Goal: Complete application form: Complete application form

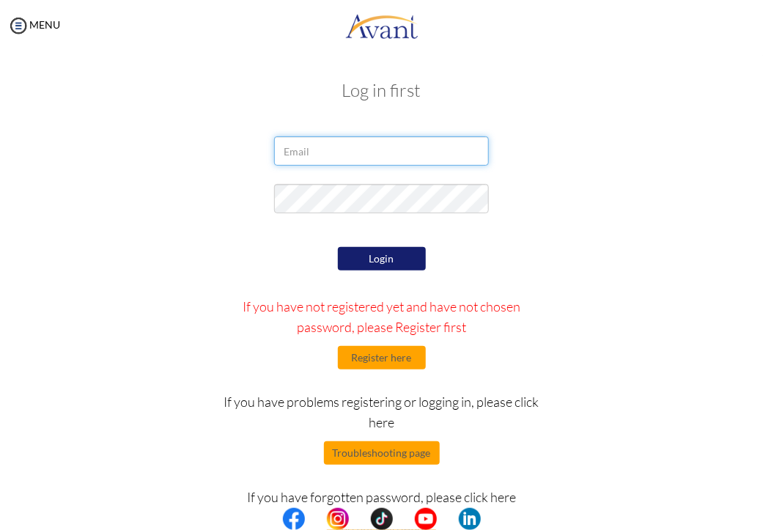
click at [341, 152] on input "email" at bounding box center [381, 150] width 215 height 29
type input "w"
type input "W"
type input "wachiracate017@gmail.com"
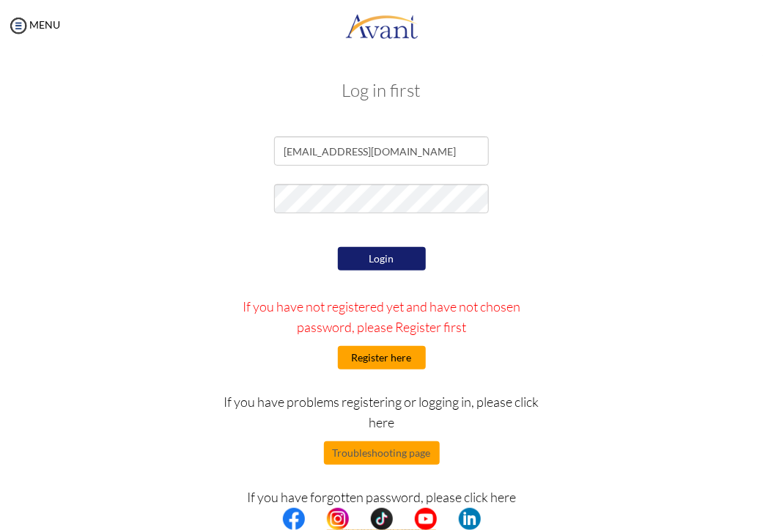
click at [388, 359] on button "Register here" at bounding box center [382, 357] width 88 height 23
click at [394, 263] on button "Login" at bounding box center [382, 258] width 88 height 23
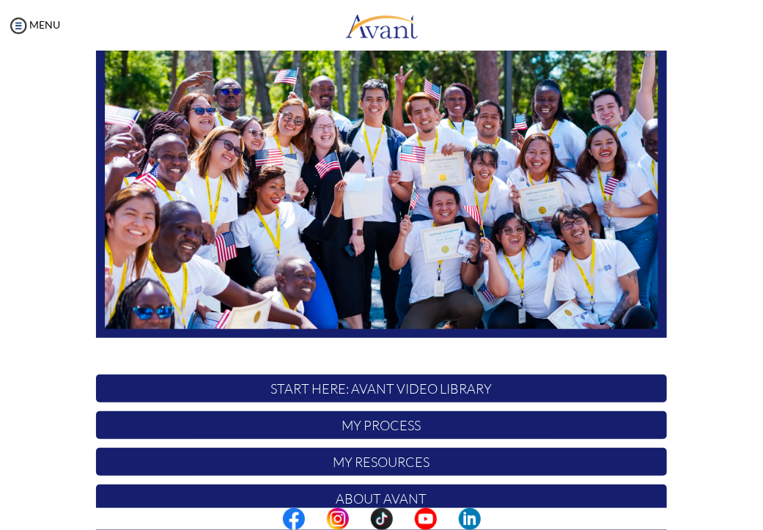
scroll to position [216, 0]
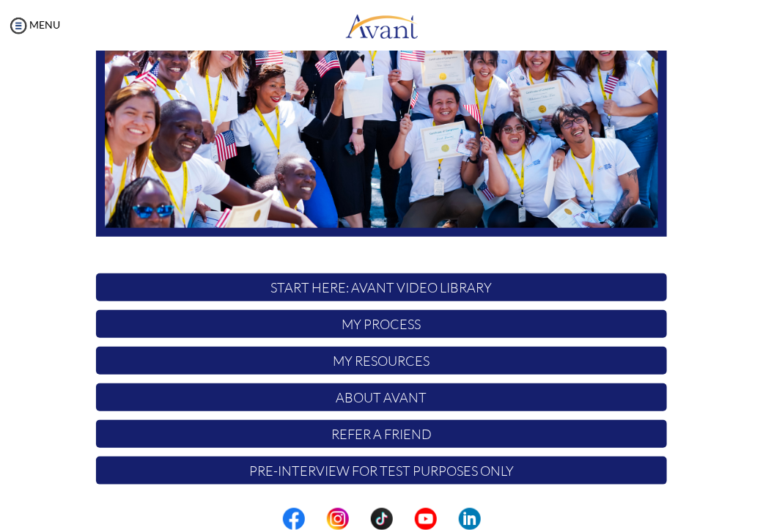
click at [468, 323] on p "My Process" at bounding box center [381, 324] width 570 height 28
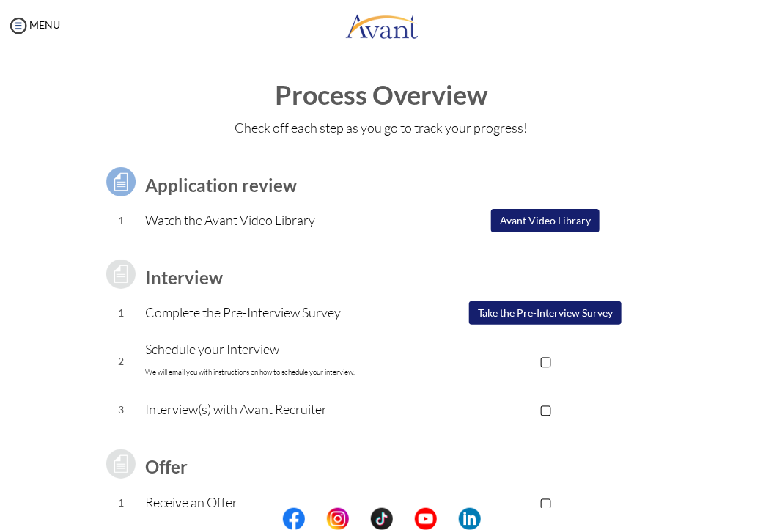
click at [545, 223] on button "Avant Video Library" at bounding box center [545, 220] width 108 height 23
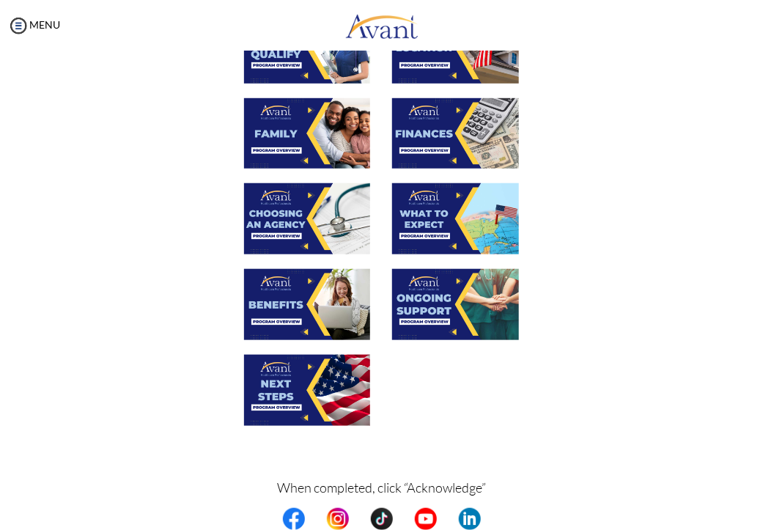
scroll to position [357, 0]
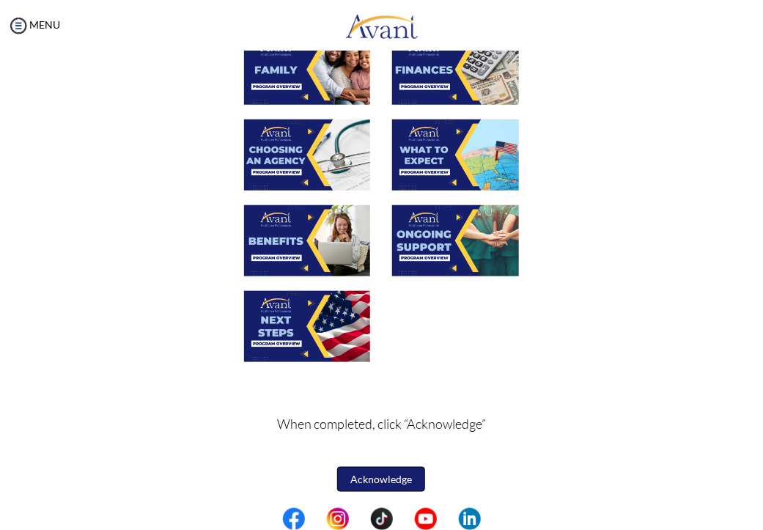
click at [393, 475] on button "Acknowledge" at bounding box center [381, 479] width 88 height 25
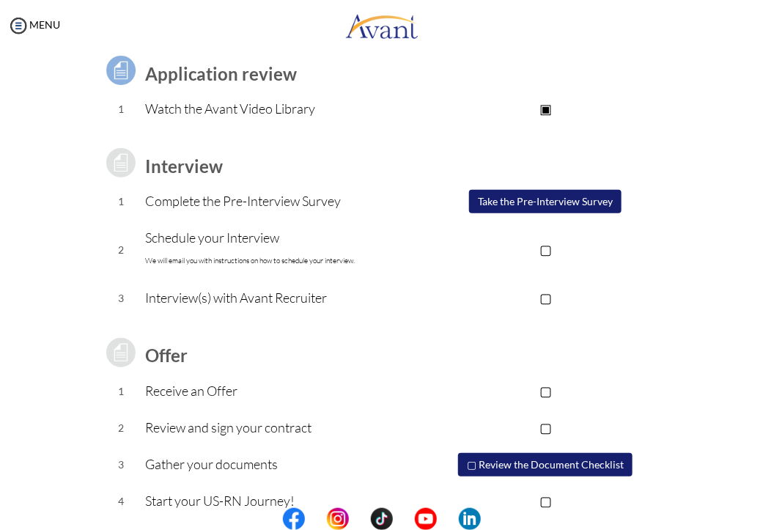
scroll to position [136, 0]
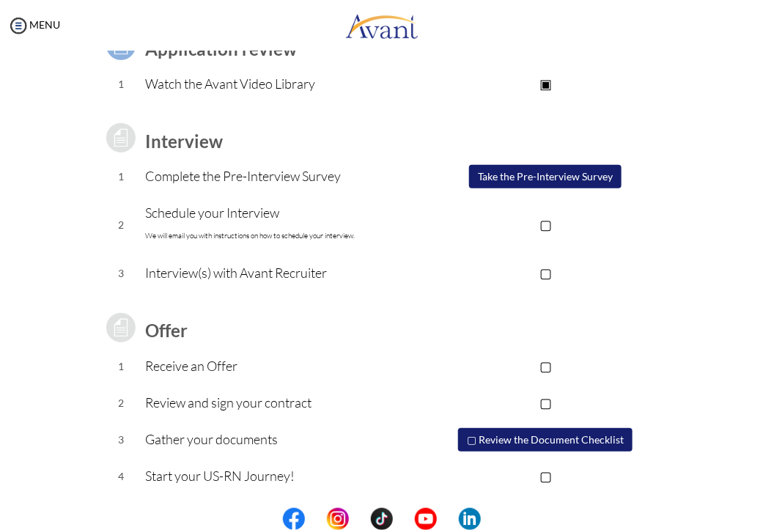
click at [516, 179] on button "Take the Pre-Interview Survey" at bounding box center [545, 176] width 152 height 23
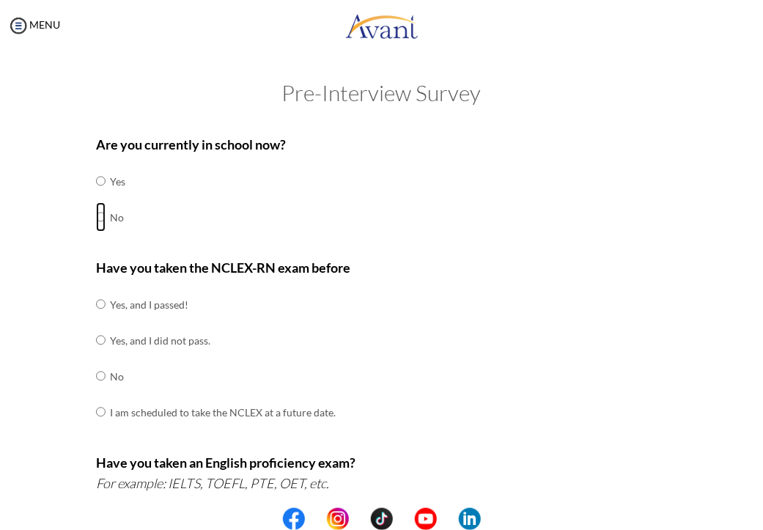
click at [96, 219] on input "radio" at bounding box center [101, 216] width 10 height 29
radio input "true"
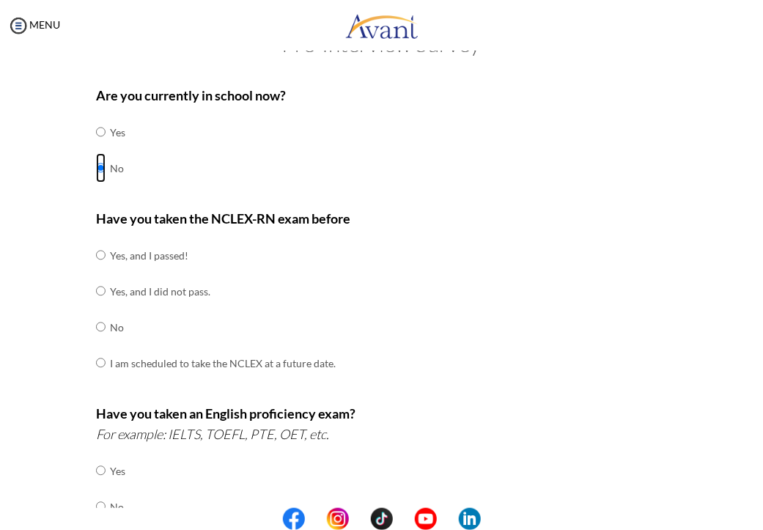
scroll to position [73, 0]
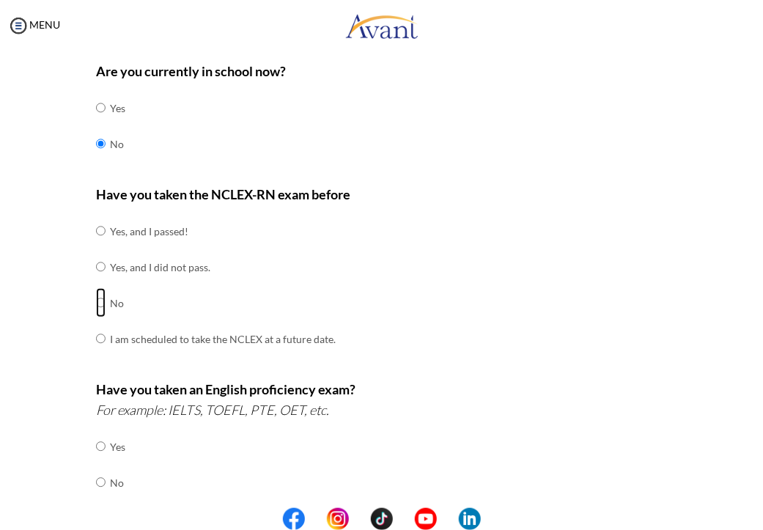
click at [96, 300] on input "radio" at bounding box center [101, 302] width 10 height 29
radio input "true"
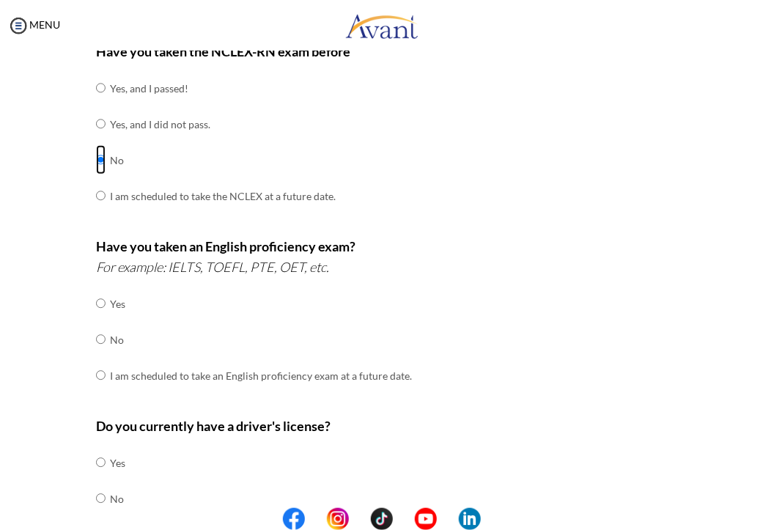
scroll to position [293, 0]
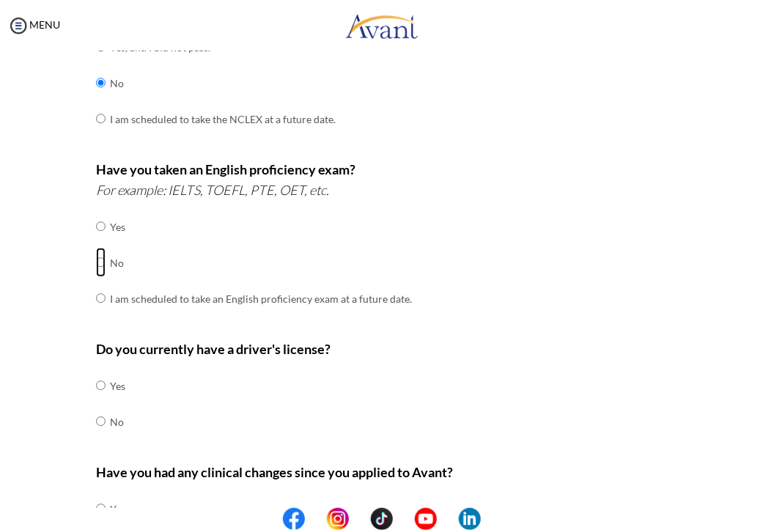
click at [97, 265] on input "radio" at bounding box center [101, 262] width 10 height 29
radio input "true"
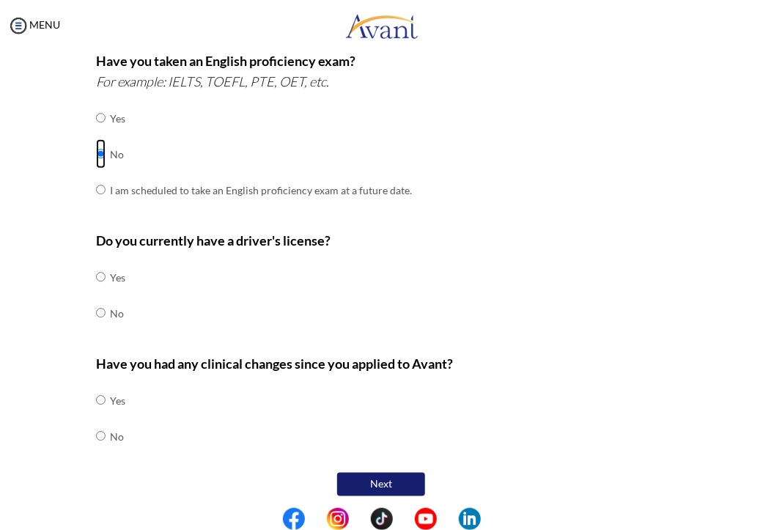
scroll to position [411, 0]
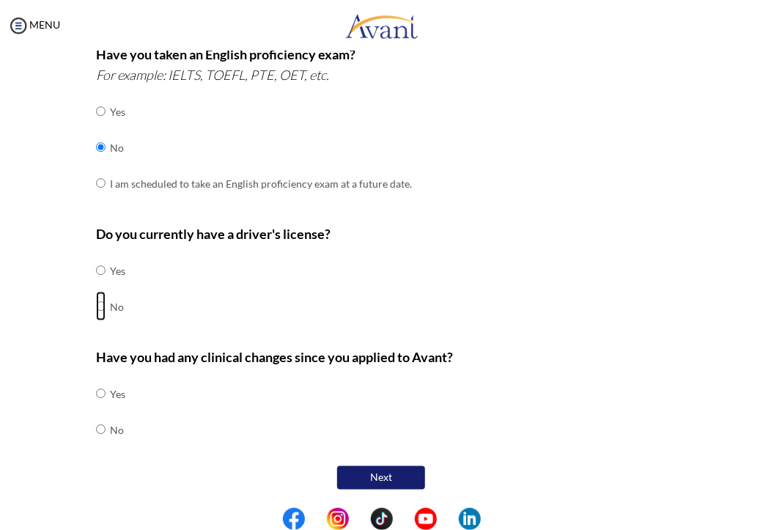
click at [96, 309] on input "radio" at bounding box center [101, 306] width 10 height 29
radio input "true"
click at [96, 427] on input "radio" at bounding box center [101, 429] width 10 height 29
radio input "true"
click at [381, 475] on button "Next" at bounding box center [381, 477] width 88 height 23
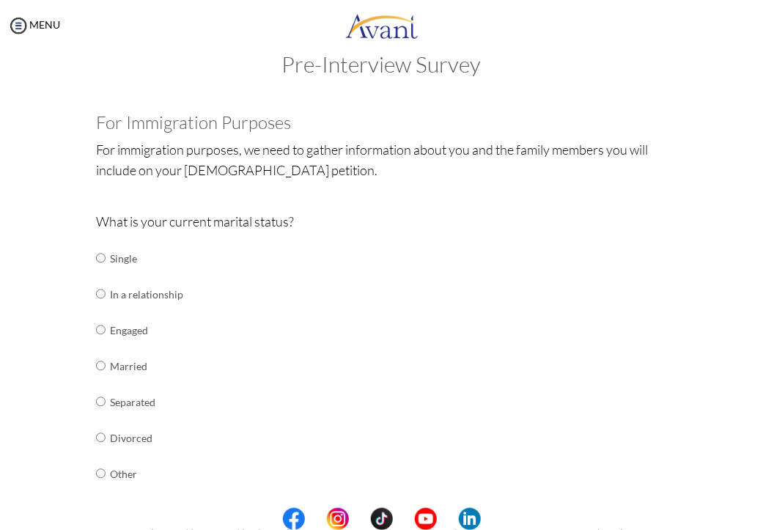
scroll to position [102, 0]
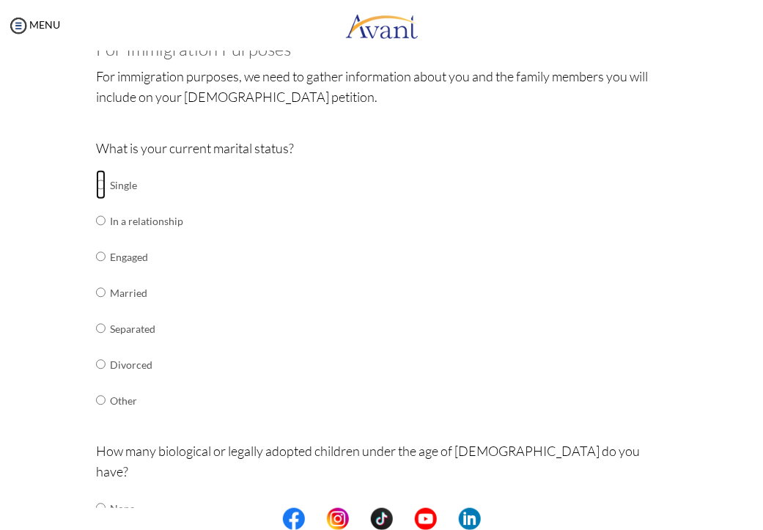
click at [96, 181] on input "radio" at bounding box center [101, 184] width 10 height 29
radio input "true"
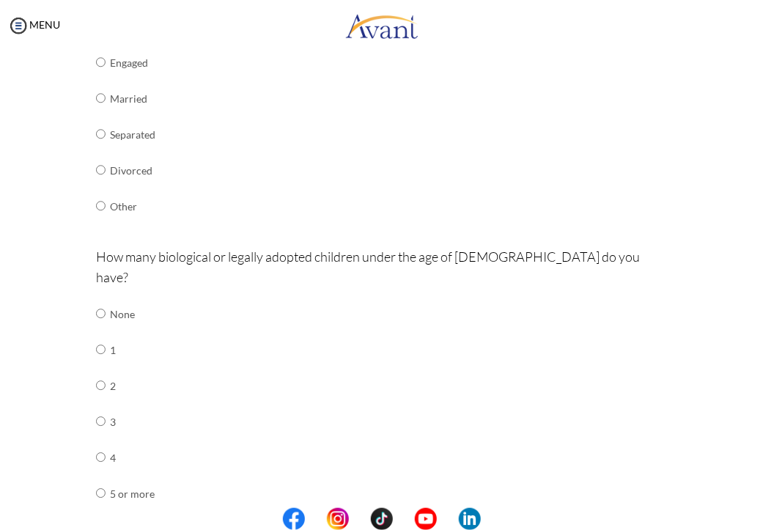
scroll to position [322, 0]
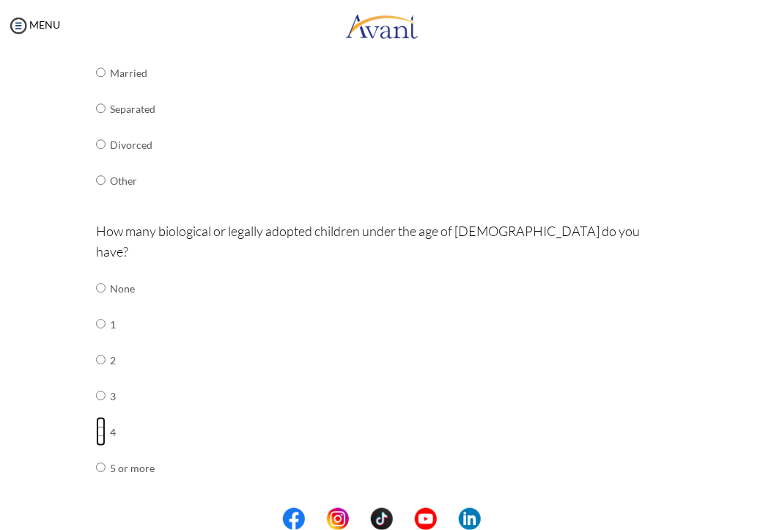
click at [97, 417] on input "radio" at bounding box center [101, 431] width 10 height 29
radio input "true"
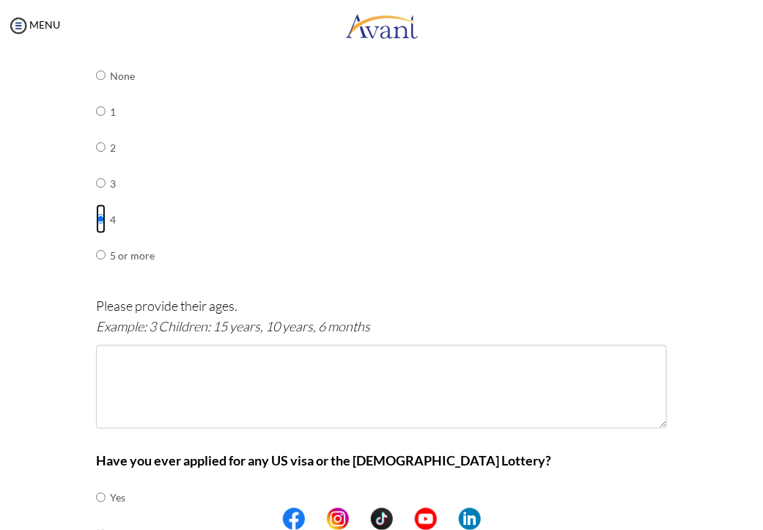
scroll to position [542, 0]
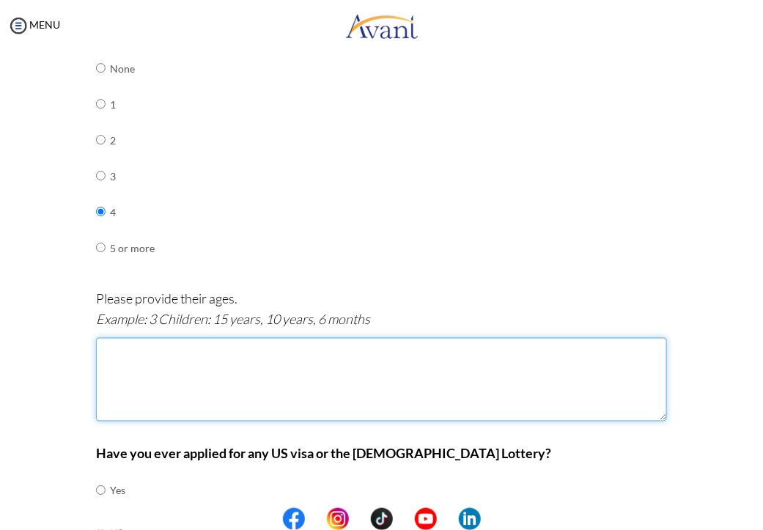
click at [145, 350] on textarea at bounding box center [381, 380] width 570 height 84
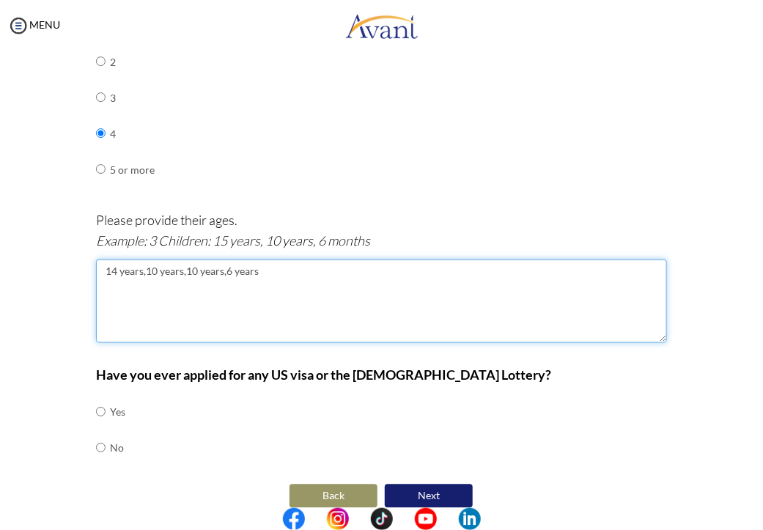
scroll to position [621, 0]
type textarea "14 years,10 years,10 years,6 years"
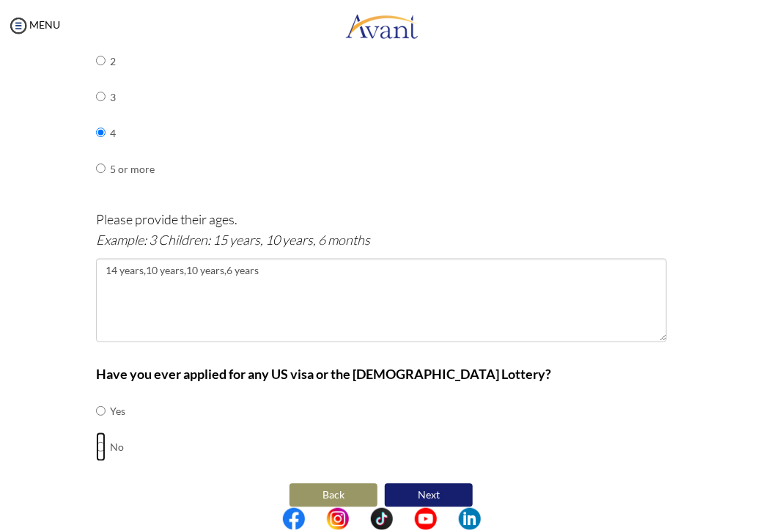
click at [96, 432] on input "radio" at bounding box center [101, 446] width 10 height 29
radio input "true"
click at [431, 484] on button "Next" at bounding box center [429, 495] width 88 height 23
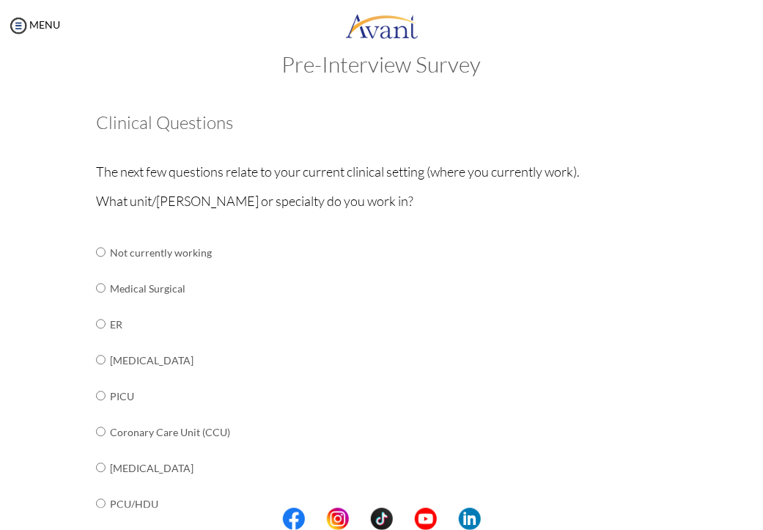
scroll to position [102, 0]
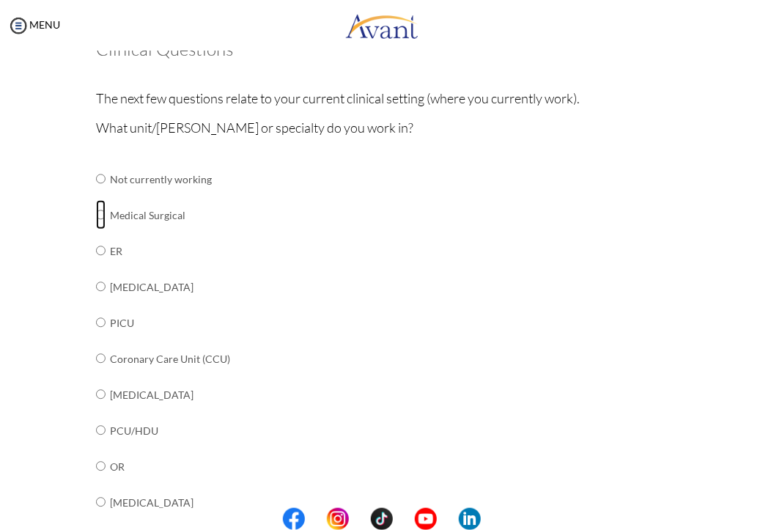
click at [99, 214] on input "radio" at bounding box center [101, 214] width 10 height 29
radio input "true"
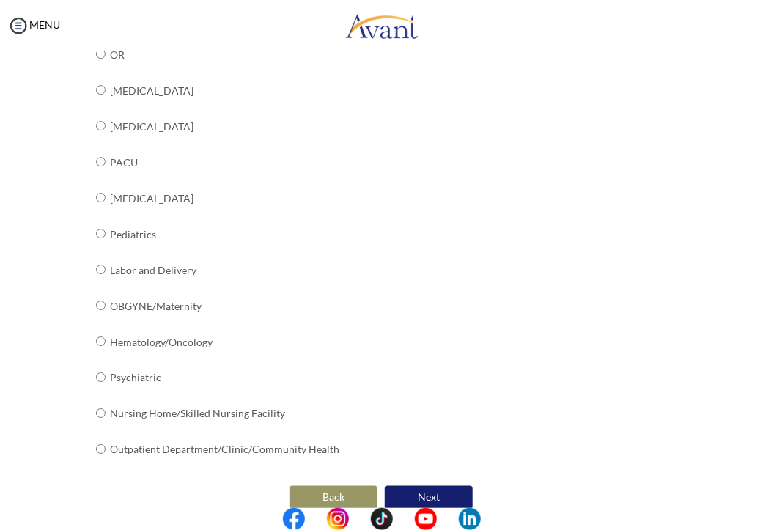
scroll to position [538, 0]
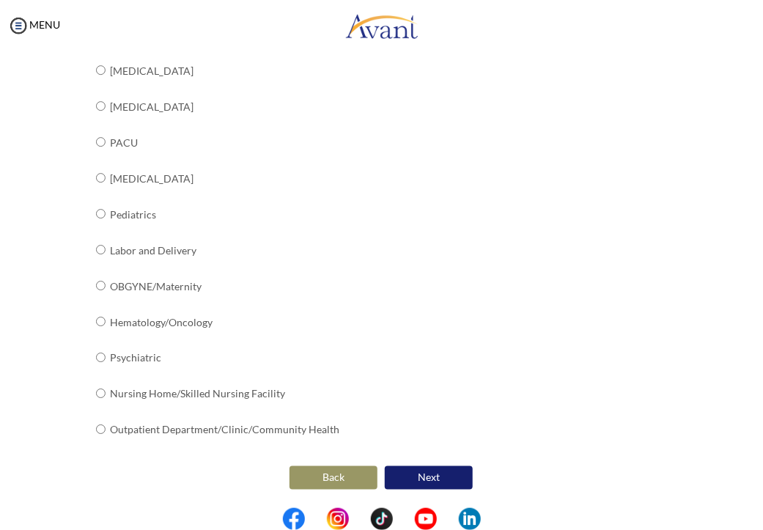
click at [421, 477] on button "Next" at bounding box center [429, 477] width 88 height 23
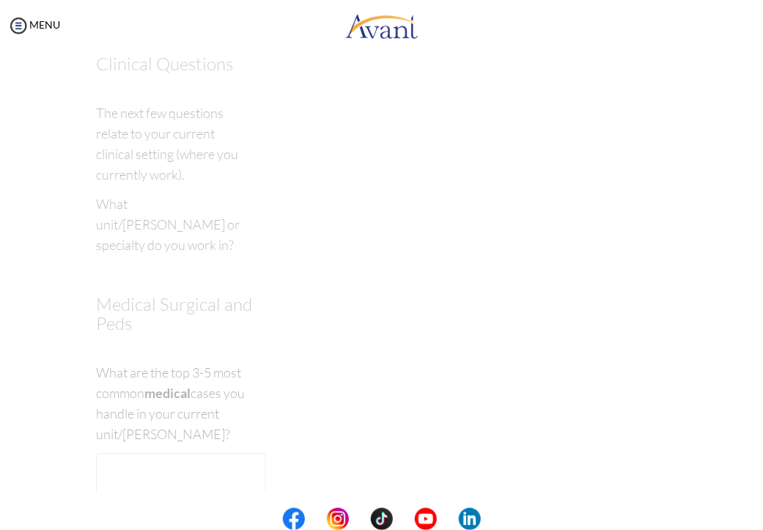
scroll to position [29, 0]
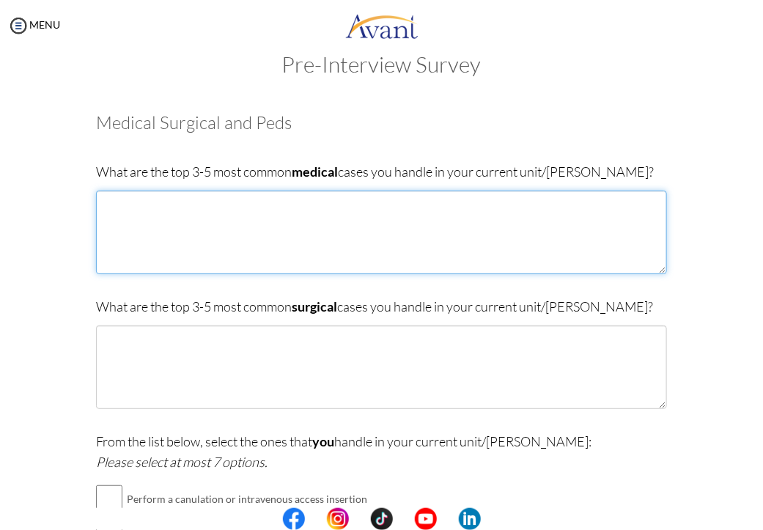
click at [128, 221] on textarea at bounding box center [381, 233] width 570 height 84
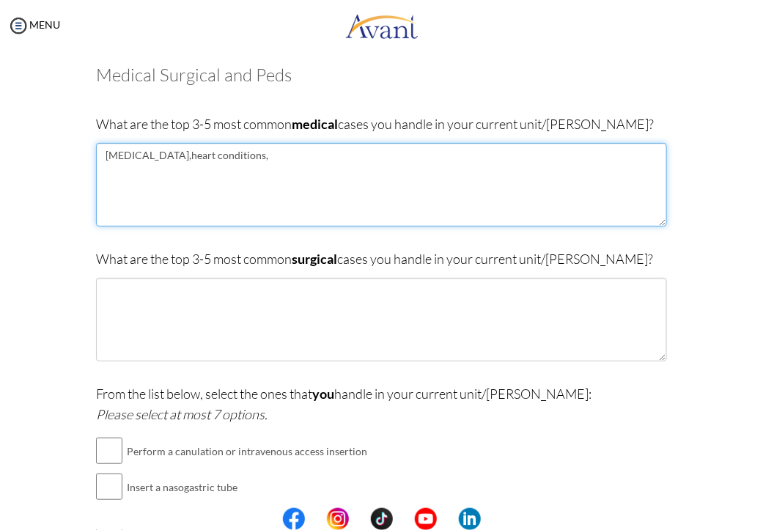
scroll to position [102, 0]
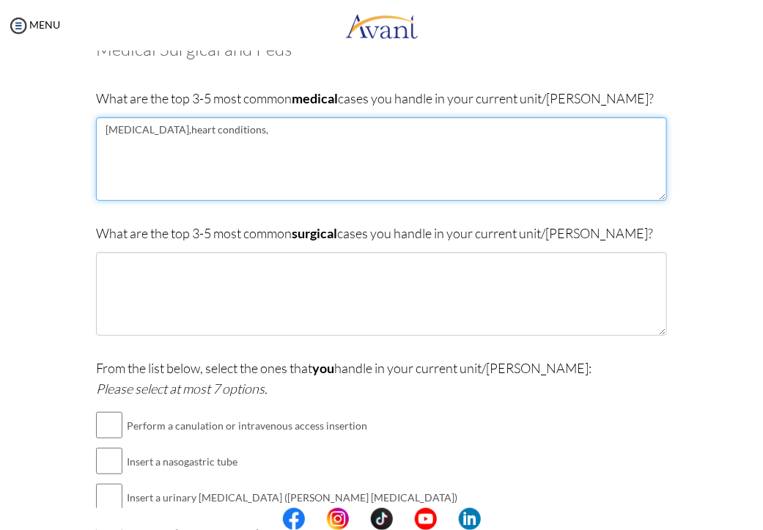
type textarea "diabetes,heart conditions,"
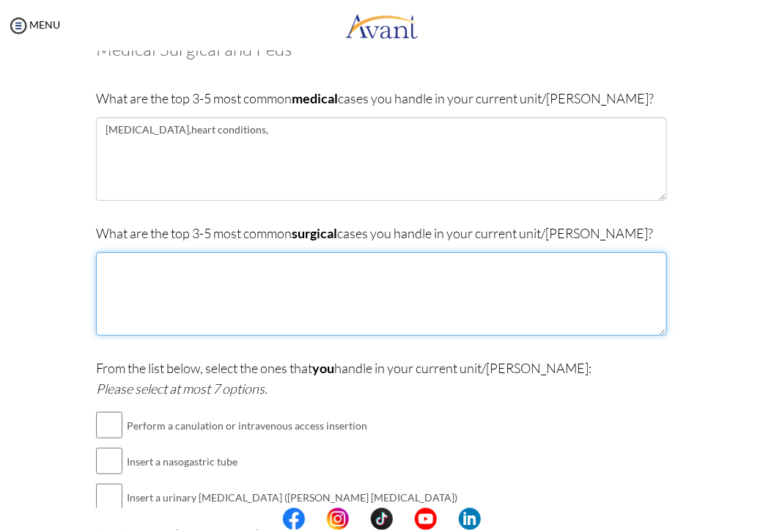
click at [139, 279] on textarea at bounding box center [381, 294] width 570 height 84
type textarea "h"
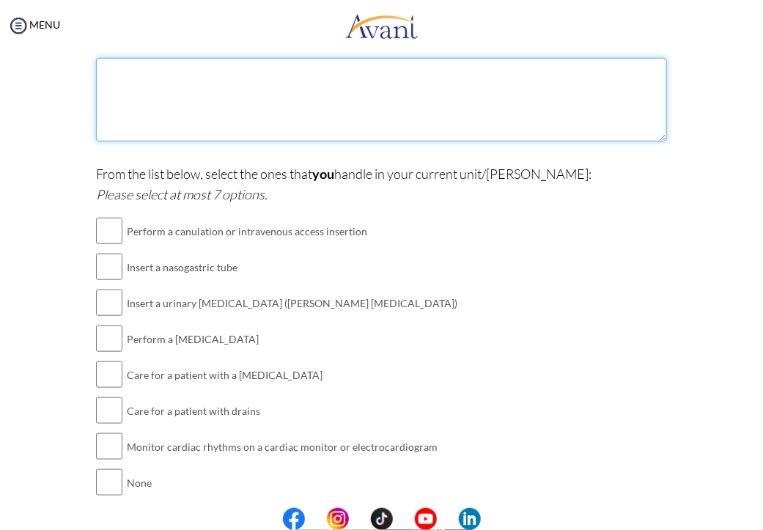
scroll to position [322, 0]
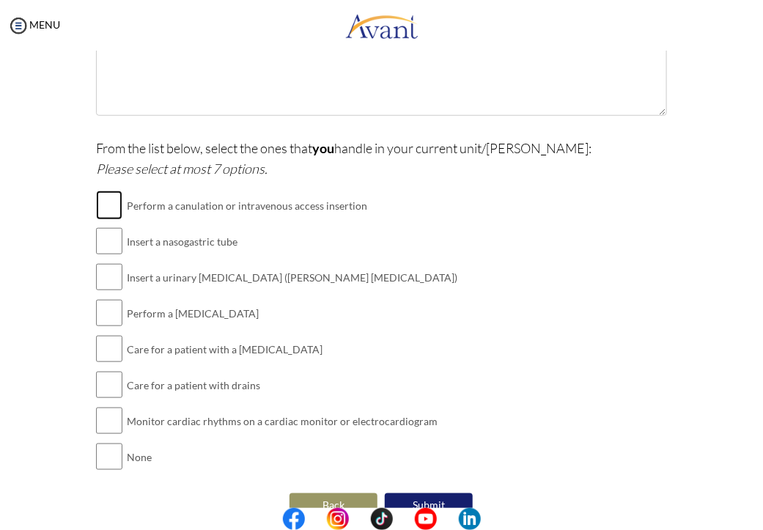
click at [112, 204] on input "checkbox" at bounding box center [109, 205] width 26 height 29
checkbox input "true"
click at [104, 236] on input "checkbox" at bounding box center [109, 240] width 26 height 29
checkbox input "true"
click at [98, 273] on input "checkbox" at bounding box center [109, 276] width 26 height 29
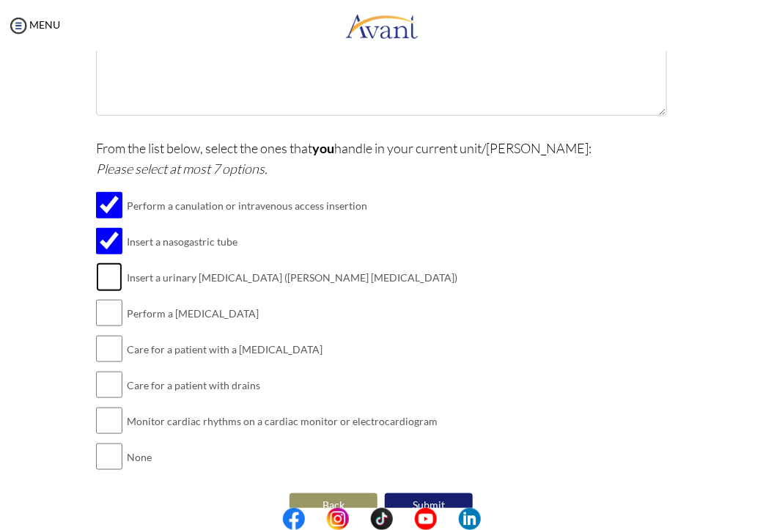
checkbox input "true"
click at [108, 312] on input "checkbox" at bounding box center [109, 312] width 26 height 29
checkbox input "true"
click at [111, 344] on input "checkbox" at bounding box center [109, 348] width 26 height 29
checkbox input "true"
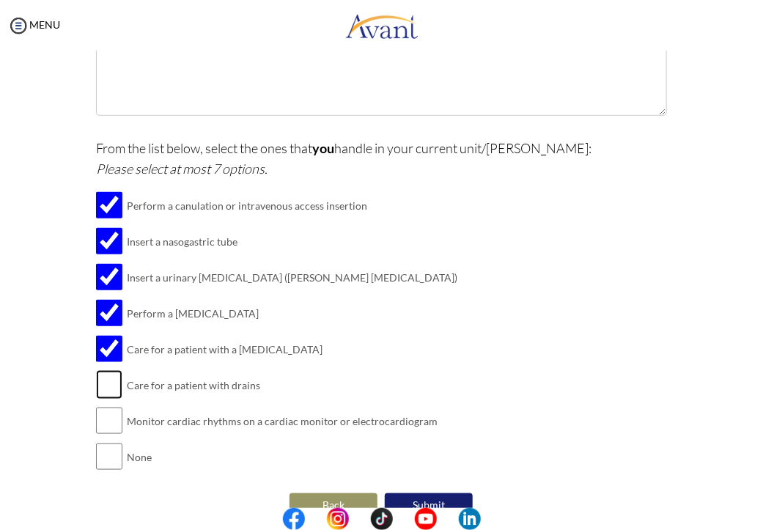
click at [101, 386] on input "checkbox" at bounding box center [109, 384] width 26 height 29
checkbox input "true"
click at [104, 425] on input "checkbox" at bounding box center [109, 420] width 26 height 29
checkbox input "true"
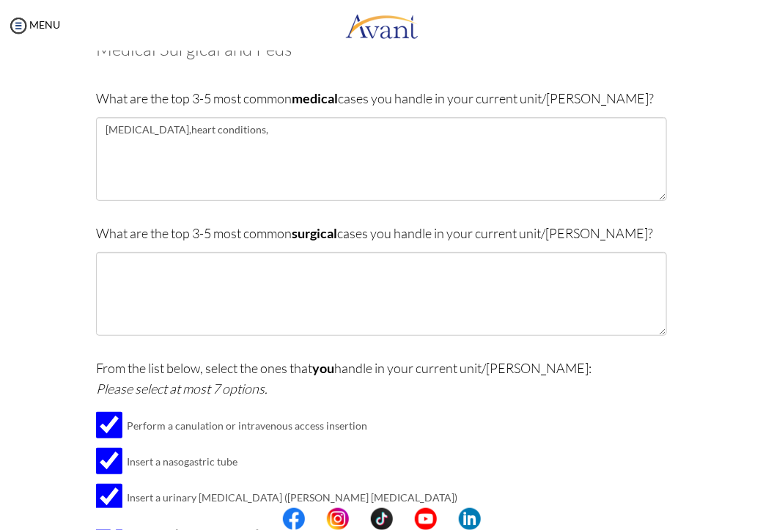
scroll to position [29, 0]
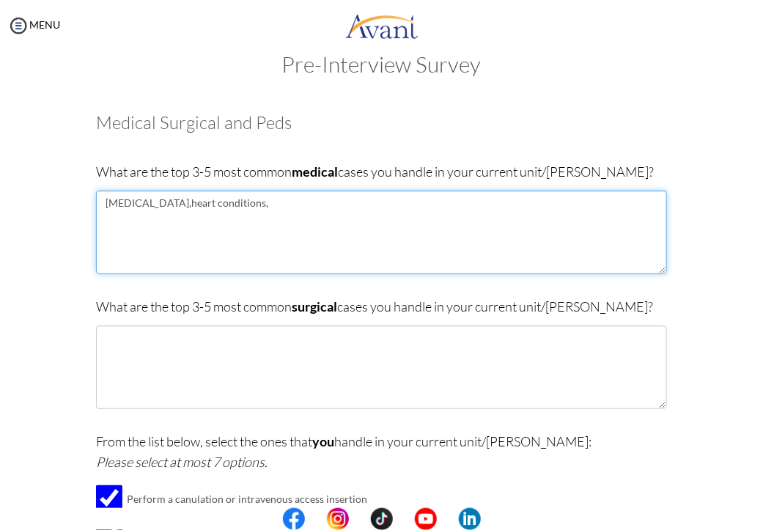
click at [243, 207] on textarea "diabetes,heart conditions," at bounding box center [381, 233] width 570 height 84
click at [230, 196] on textarea "diabetes,heart conditions," at bounding box center [381, 233] width 570 height 84
click at [221, 201] on textarea "diabetes,heart conditions," at bounding box center [381, 233] width 570 height 84
click at [137, 205] on textarea "diabetes,heart conditions," at bounding box center [381, 233] width 570 height 84
type textarea "Diabetes,heart conditions,"
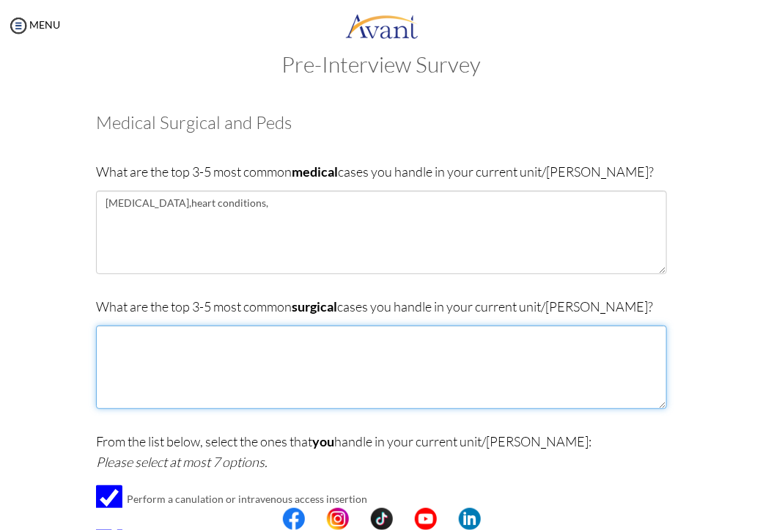
click at [122, 356] on textarea at bounding box center [381, 367] width 570 height 84
click at [100, 360] on textarea "masectomies" at bounding box center [381, 367] width 570 height 84
click at [172, 342] on textarea "masectomies" at bounding box center [381, 367] width 570 height 84
type textarea "masectomies,appendectomies,cardiac coronary bypass,"
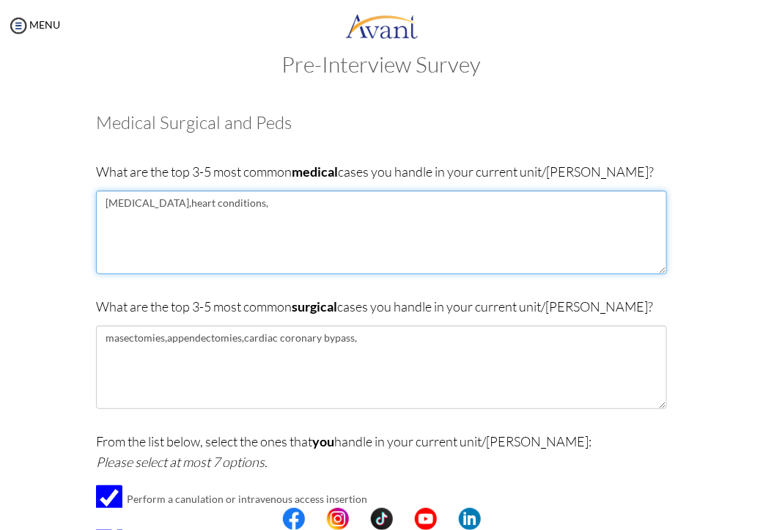
click at [140, 202] on textarea "Diabetes,heart conditions," at bounding box center [381, 233] width 570 height 84
click at [239, 201] on textarea "Diabetes,heart conditions," at bounding box center [381, 233] width 570 height 84
click at [97, 216] on textarea "Diabetes" at bounding box center [381, 233] width 570 height 84
click at [97, 218] on textarea "Diabetes" at bounding box center [381, 233] width 570 height 84
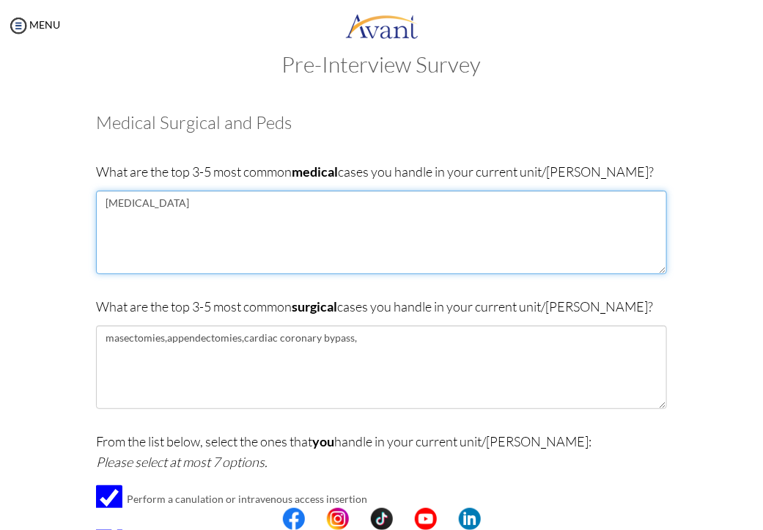
click at [147, 202] on textarea "Diabetes" at bounding box center [381, 233] width 570 height 84
type textarea "Diabetes"
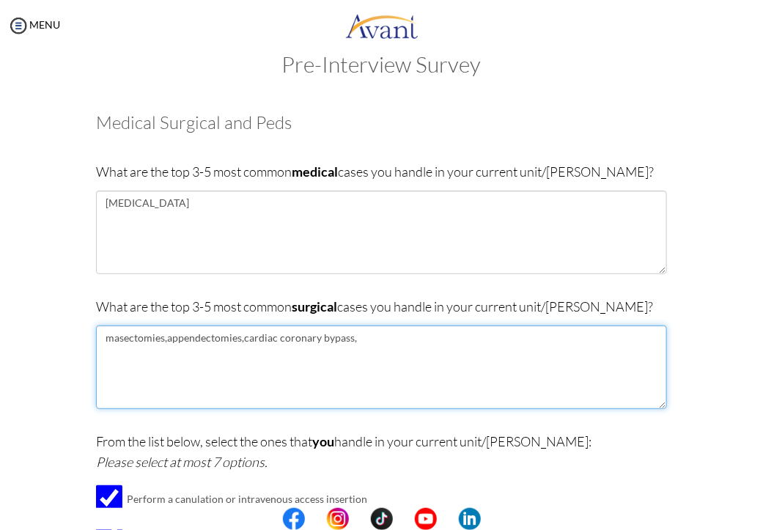
click at [162, 334] on textarea "masectomies,appendectomies,cardiac coronary bypass," at bounding box center [381, 367] width 570 height 84
click at [363, 337] on textarea "masectomies,appendectomies,cardiac coronary bypass," at bounding box center [381, 367] width 570 height 84
click at [160, 335] on textarea "masectomies,coronaryartery bypass surgeries,masectomies,hysterectomies,appendic…" at bounding box center [381, 367] width 570 height 84
click at [542, 338] on textarea "hip replacement,coronaryartery bypass surgeries,masectomies,hysterectomies,appe…" at bounding box center [381, 367] width 570 height 84
type textarea "h"
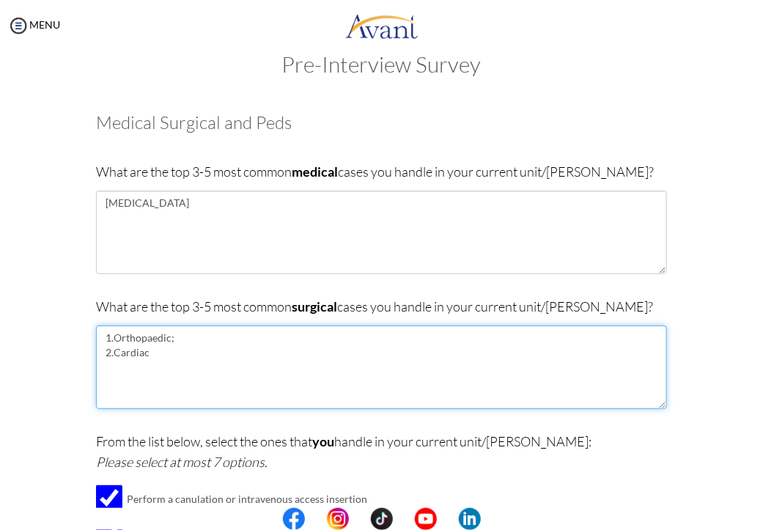
click at [98, 369] on textarea "1.Orthopaedic; 2.Cardiac" at bounding box center [381, 367] width 570 height 84
click at [113, 369] on textarea "1.Orthopaedic; 2.Cardiac" at bounding box center [381, 367] width 570 height 84
click at [104, 369] on textarea "1.Orthopaedic; 2.Cardiac" at bounding box center [381, 367] width 570 height 84
click at [107, 396] on textarea "1.Orthopaedic; 2.Cardiac" at bounding box center [381, 367] width 570 height 84
click at [150, 353] on textarea "1.Orthopaedic; 2.Cardiac" at bounding box center [381, 367] width 570 height 84
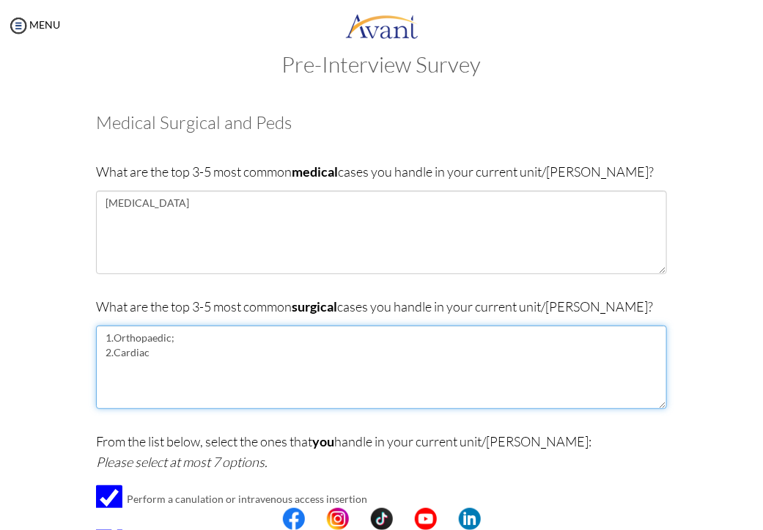
click at [99, 366] on textarea "1.Orthopaedic; 2.Cardiac" at bounding box center [381, 367] width 570 height 84
click at [112, 364] on textarea "1.Orthopaedic; 2.Cardiac" at bounding box center [381, 367] width 570 height 84
click at [170, 334] on textarea "1.Orthopaedic; 2.Cardiac" at bounding box center [381, 367] width 570 height 84
click at [148, 347] on textarea "1.Orthopaedic-hip and knee replacement 2.Cardiac" at bounding box center [381, 367] width 570 height 84
click at [112, 371] on textarea "1.Orthopaedic-hip and knee replacement 2.Cardiac -Coronary artery bypass surger…" at bounding box center [381, 367] width 570 height 84
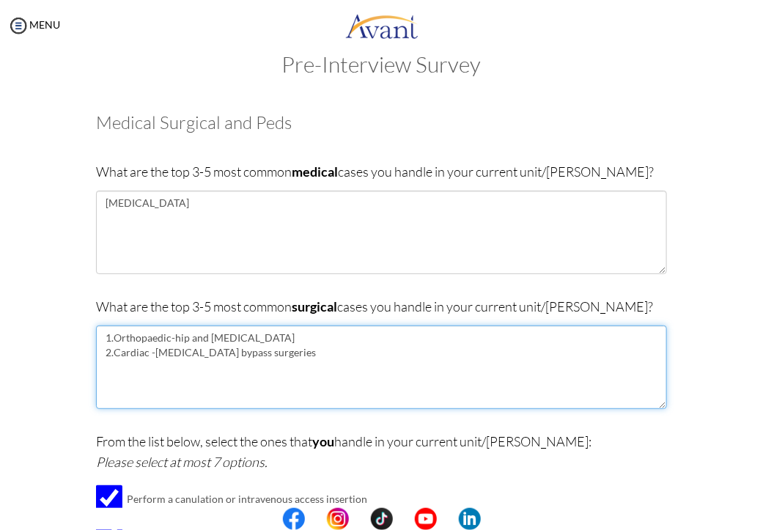
click at [102, 373] on textarea "1.Orthopaedic-hip and knee replacement 2.Cardiac -Coronary artery bypass surger…" at bounding box center [381, 367] width 570 height 84
click at [303, 348] on textarea "1.Orthopaedic-hip and knee replacement 2.Cardiac -Coronary artery bypass surger…" at bounding box center [381, 367] width 570 height 84
click at [144, 338] on textarea "1.Orthopaedic-hip and knee replacement 2.Cardiac -Coronary artery bypass surger…" at bounding box center [381, 367] width 570 height 84
click at [176, 368] on textarea "1.Orthopedic-hip and knee replacement 2.Cardiac -Coronary artery bypass surgeri…" at bounding box center [381, 367] width 570 height 84
click at [98, 375] on textarea "1.Orthopedic-hip and knee replacement 2.Cardiac -Coronary artery bypass surgeri…" at bounding box center [381, 367] width 570 height 84
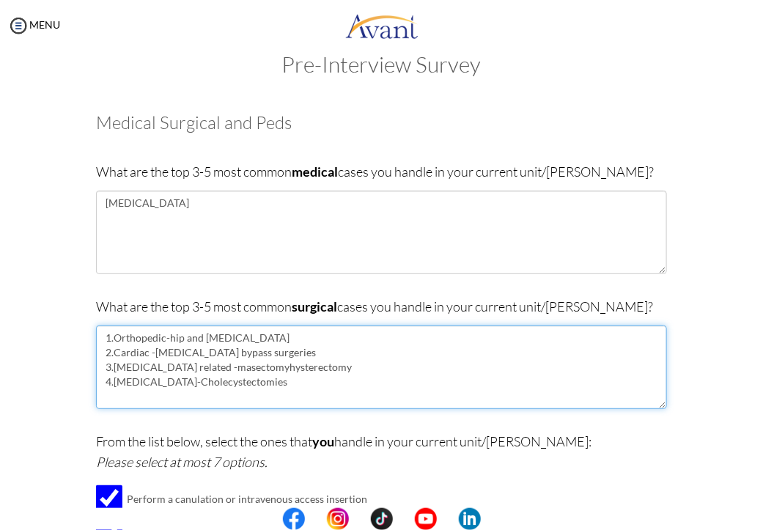
click at [230, 365] on textarea "1.Orthopedic-hip and knee replacement 2.Cardiac -Coronary artery bypass surgeri…" at bounding box center [381, 367] width 570 height 84
click at [270, 380] on textarea "1.Orthopedic-hip and knee replacement 2.Cardiac -Coronary artery bypass surgeri…" at bounding box center [381, 367] width 570 height 84
click at [102, 388] on textarea "1.Orthopedic-hip and knee replacement 2.Cardiac -Coronary artery bypass surgeri…" at bounding box center [381, 367] width 570 height 84
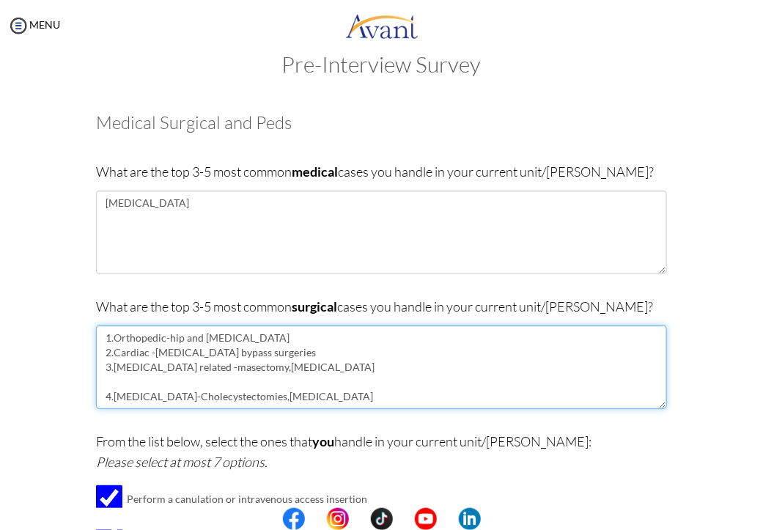
click at [99, 378] on textarea "1.Orthopedic-hip and knee replacement 2.Cardiac -Coronary artery bypass surgeri…" at bounding box center [381, 367] width 570 height 84
click at [106, 395] on textarea "1.Orthopedic-hip and knee replacement 2.Cardiac -Coronary artery bypass surgeri…" at bounding box center [381, 367] width 570 height 84
click at [103, 380] on textarea "1.Orthopedic-hip and knee replacement 2.Cardiac -Coronary artery bypass surgeri…" at bounding box center [381, 367] width 570 height 84
click at [210, 382] on textarea "1.Orthopedic-hip and knee replacement 2.Cardiac -Coronary artery bypass surgeri…" at bounding box center [381, 367] width 570 height 84
click at [239, 380] on textarea "1.Orthopedic-hip and knee replacement 2.Cardiac -Coronary artery bypass surgeri…" at bounding box center [381, 367] width 570 height 84
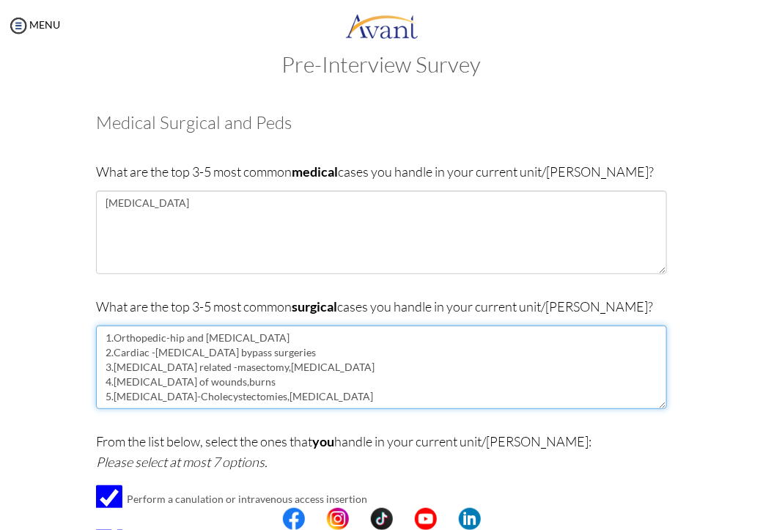
type textarea "1.Orthopedic-hip and knee replacement 2.Cardiac -Coronary artery bypass surgeri…"
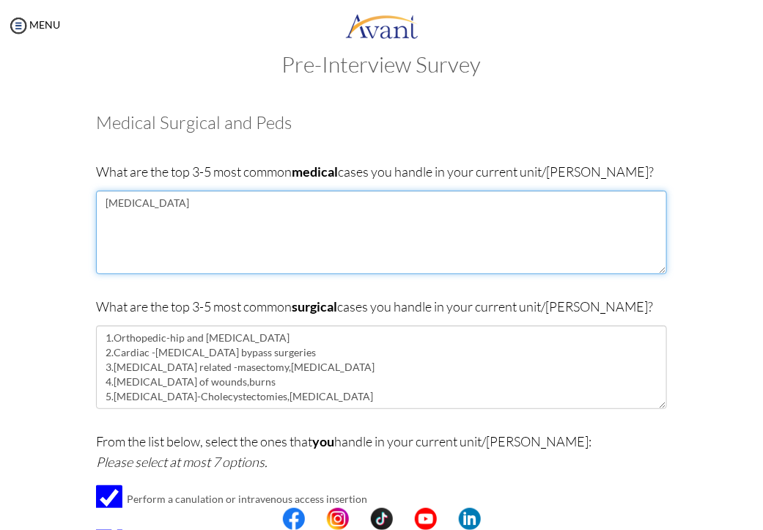
click at [98, 201] on textarea "Diabetes" at bounding box center [381, 233] width 570 height 84
click at [148, 221] on textarea "1 Diabetes" at bounding box center [381, 233] width 570 height 84
click at [144, 221] on textarea "1 Diabetes" at bounding box center [381, 233] width 570 height 84
click at [136, 217] on textarea "1 Diabetes" at bounding box center [381, 233] width 570 height 84
click at [140, 213] on textarea "1 Diabetes" at bounding box center [381, 233] width 570 height 84
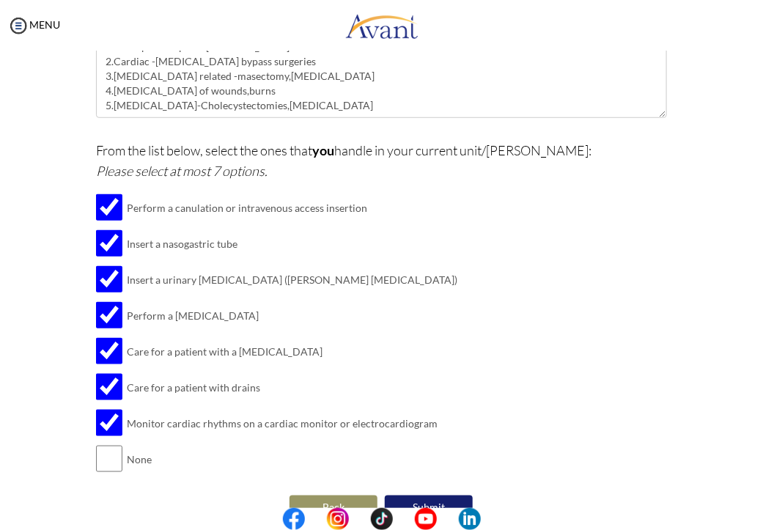
scroll to position [350, 0]
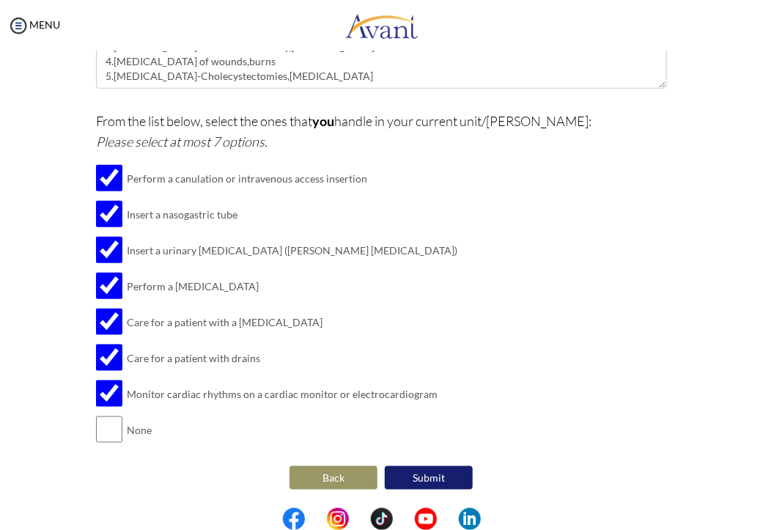
type textarea "1.heart conditions 2.Cancers 3.Diabetes 4.hypertension"
click at [435, 479] on button "Submit" at bounding box center [429, 477] width 88 height 23
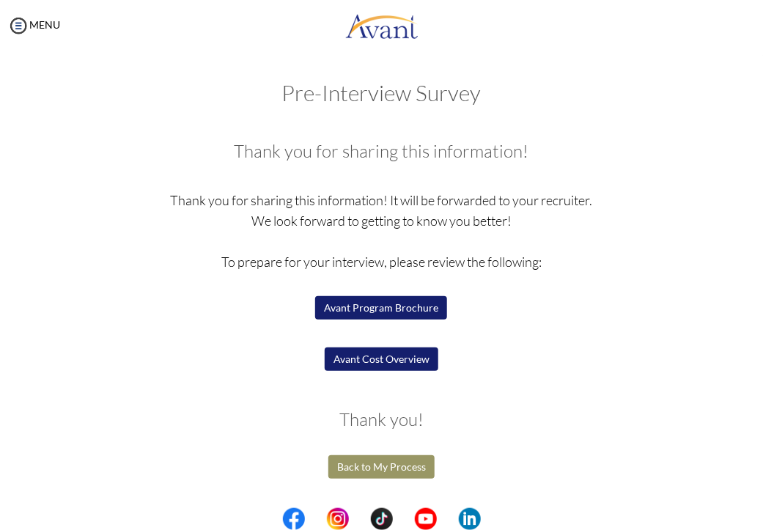
click at [384, 308] on button "Avant Program Brochure" at bounding box center [381, 307] width 132 height 23
